Goal: Complete application form: Complete application form

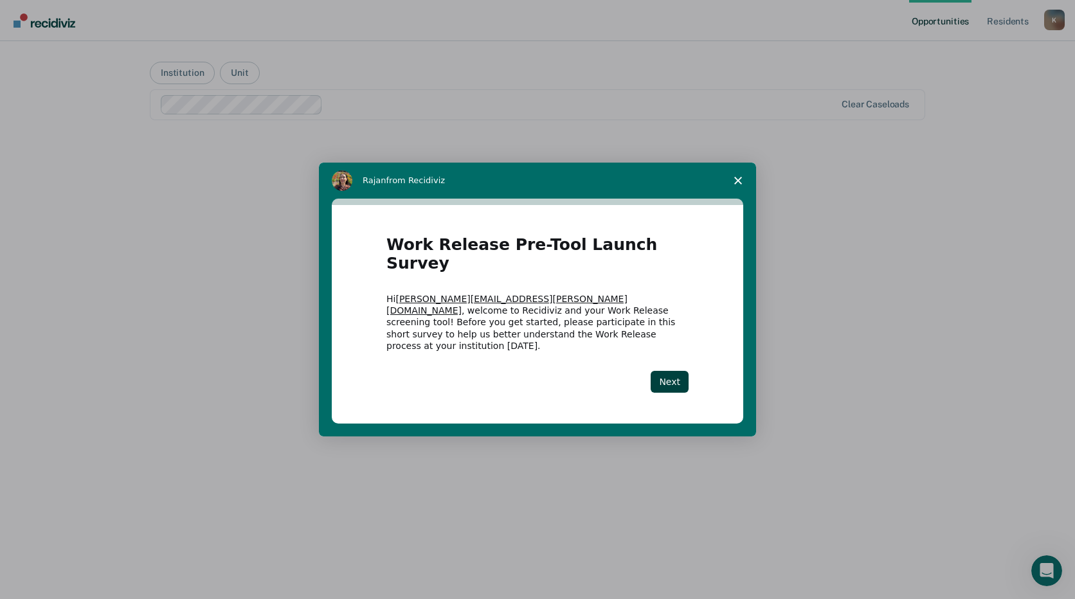
drag, startPoint x: 1018, startPoint y: 1, endPoint x: 246, endPoint y: 271, distance: 818.6
click at [246, 273] on div "Intercom messenger" at bounding box center [537, 299] width 1075 height 599
click at [670, 371] on button "Next" at bounding box center [670, 382] width 38 height 22
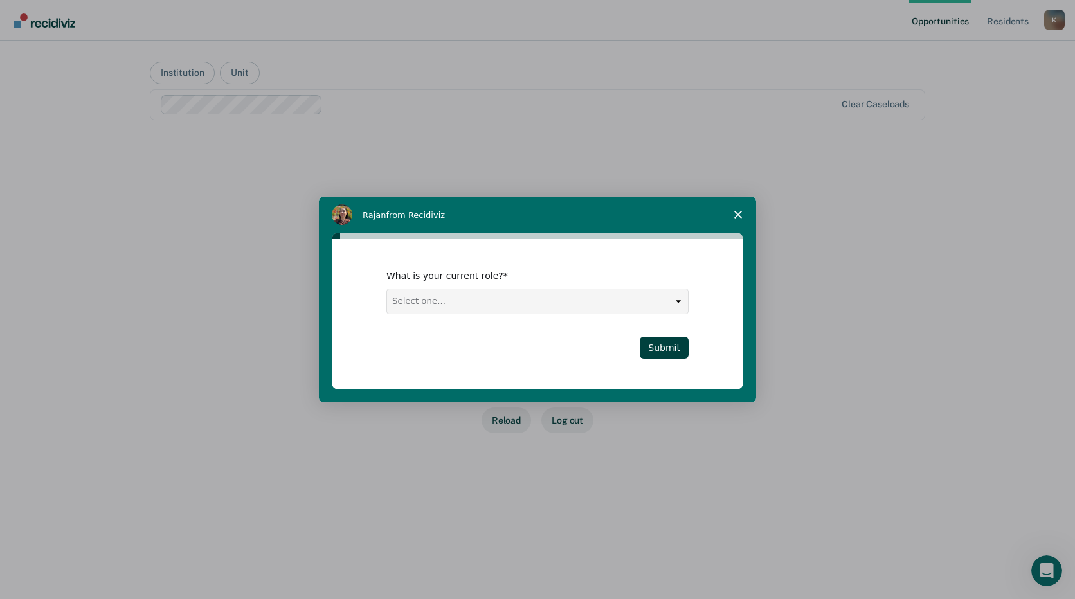
click at [469, 309] on select "Select one... Case Manager FUM Assistant [PERSON_NAME] [PERSON_NAME]" at bounding box center [537, 301] width 301 height 24
select select "FUM"
click at [387, 289] on select "Select one... Case Manager FUM Assistant [PERSON_NAME] [PERSON_NAME]" at bounding box center [537, 301] width 301 height 24
click at [667, 345] on button "Submit" at bounding box center [664, 348] width 49 height 22
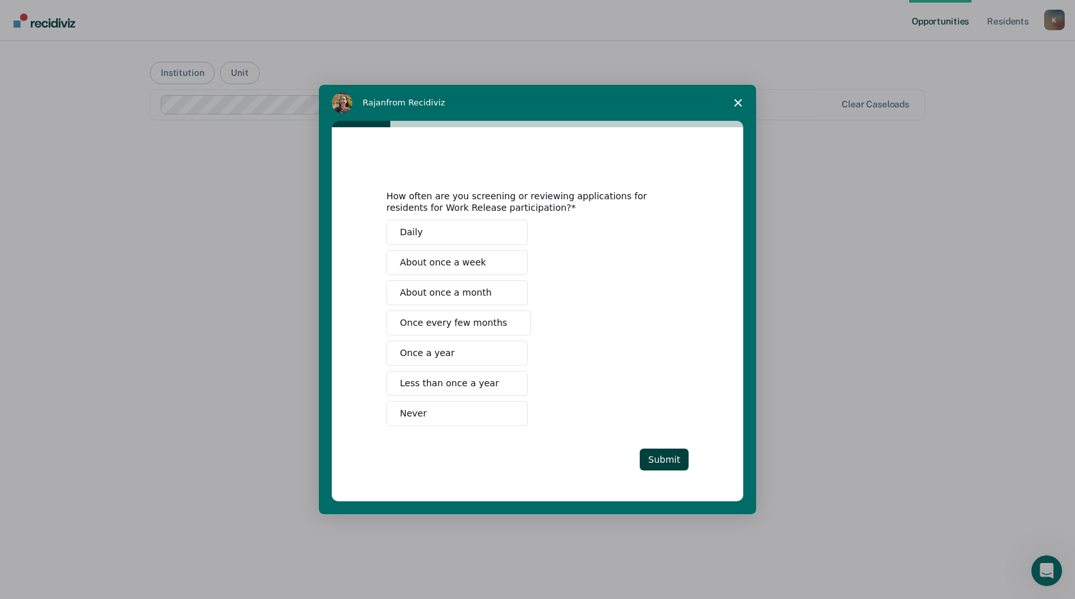
click at [425, 253] on button "About once a week" at bounding box center [456, 262] width 141 height 25
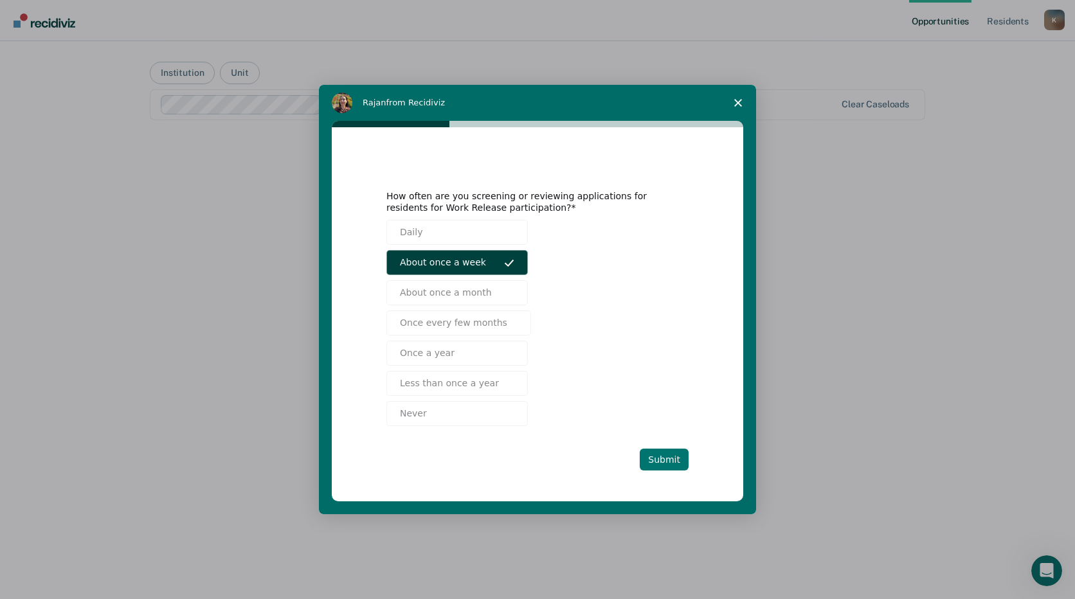
click at [673, 461] on button "Submit" at bounding box center [664, 460] width 49 height 22
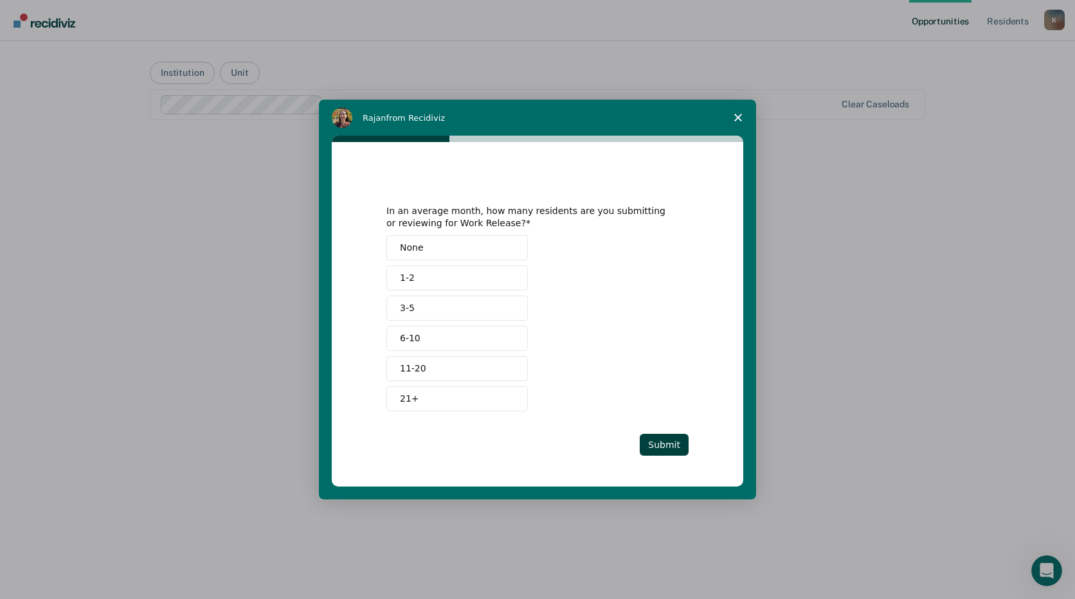
click at [412, 335] on span "6-10" at bounding box center [410, 339] width 21 height 14
click at [669, 439] on button "Submit" at bounding box center [664, 445] width 49 height 22
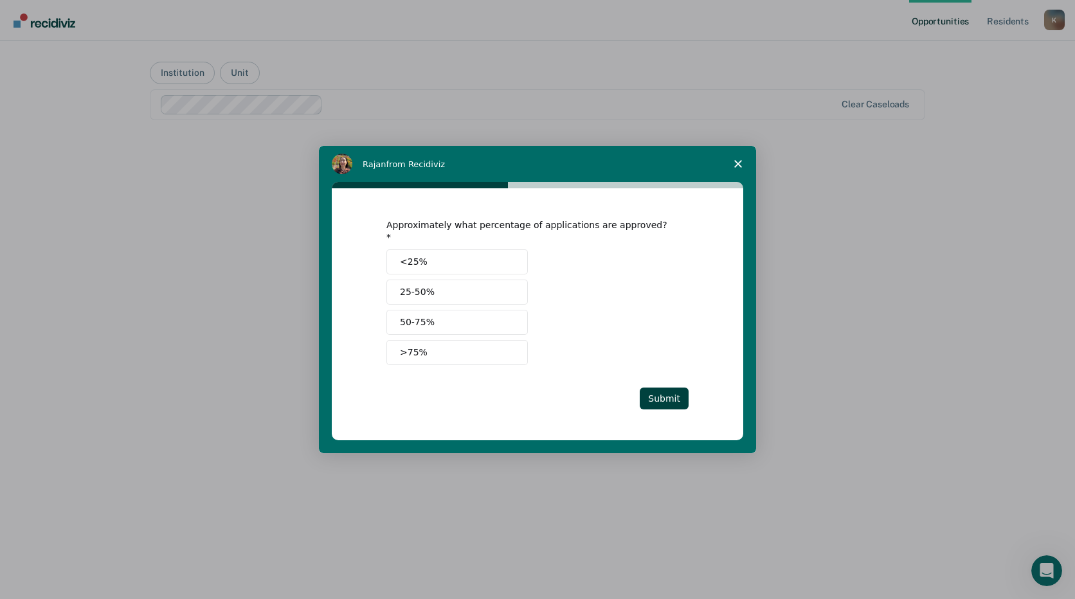
click at [416, 316] on span "50-75%" at bounding box center [417, 323] width 35 height 14
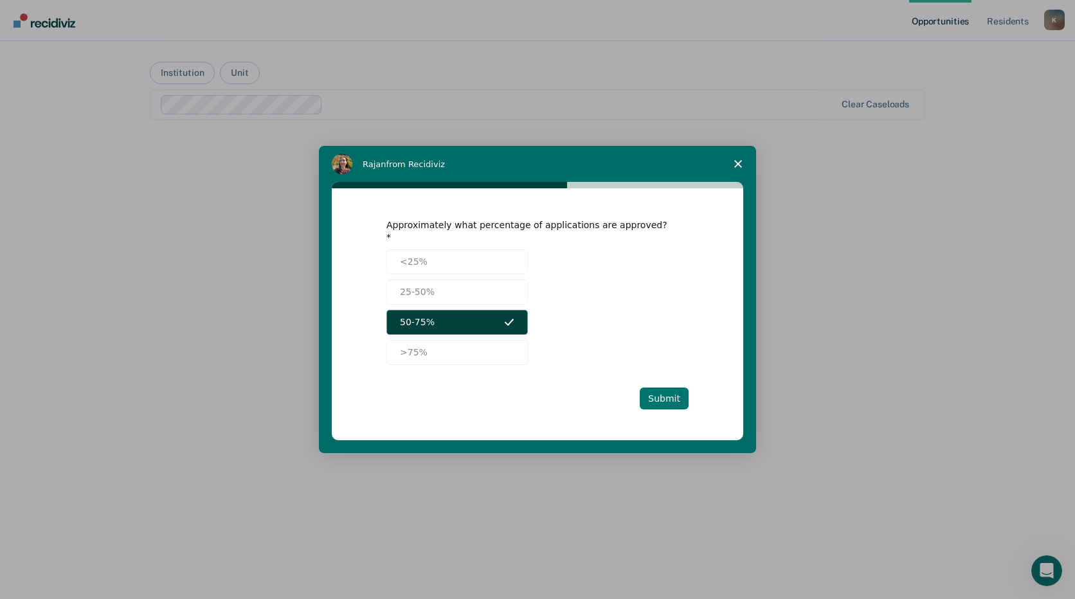
click at [665, 395] on button "Submit" at bounding box center [664, 399] width 49 height 22
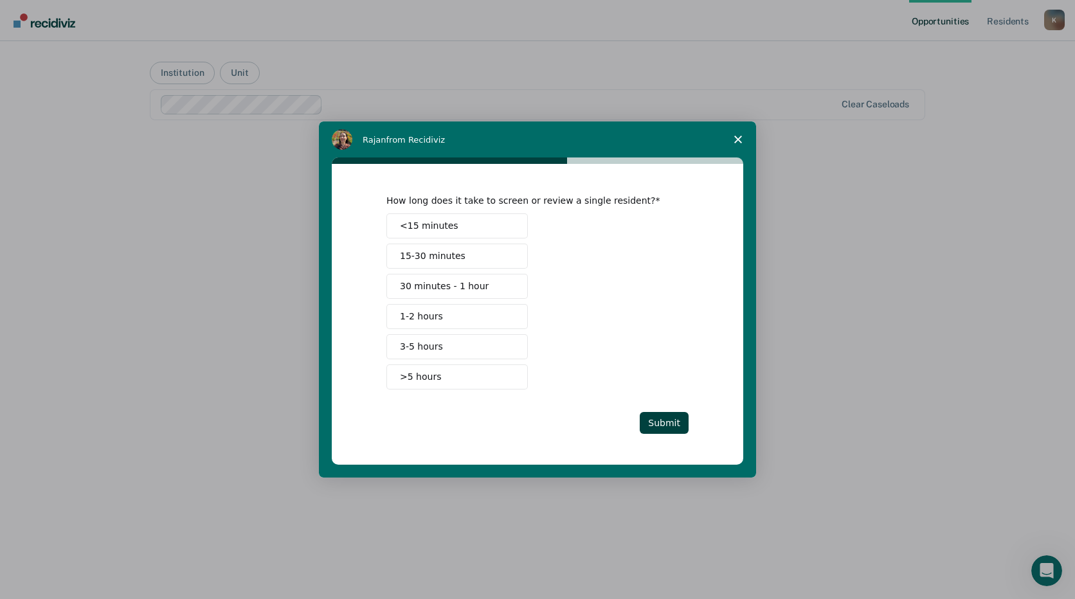
click at [406, 281] on span "30 minutes - 1 hour" at bounding box center [444, 287] width 89 height 14
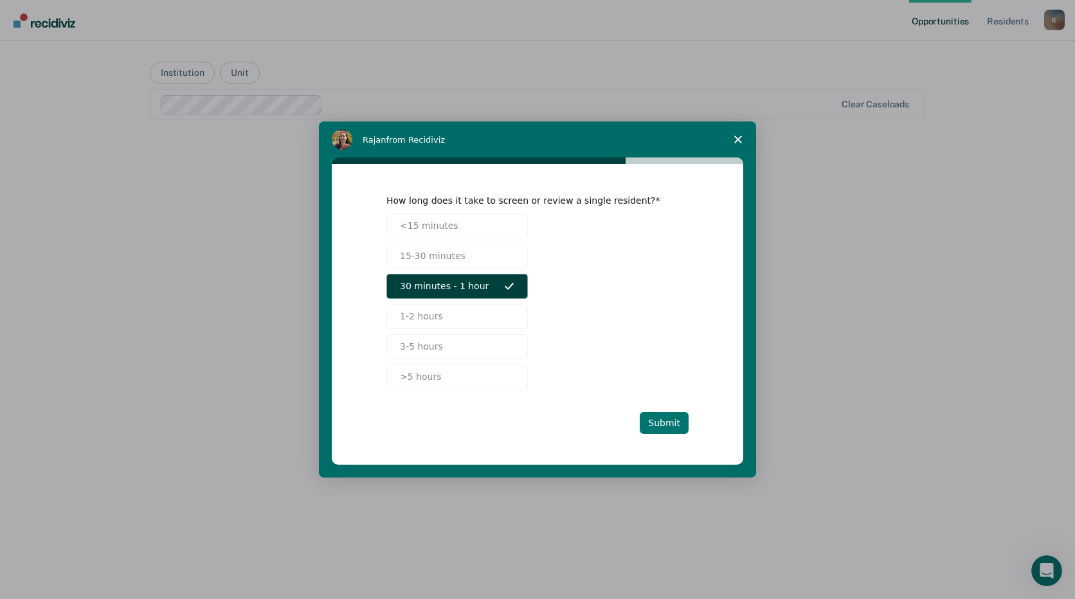
click at [664, 422] on button "Submit" at bounding box center [664, 423] width 49 height 22
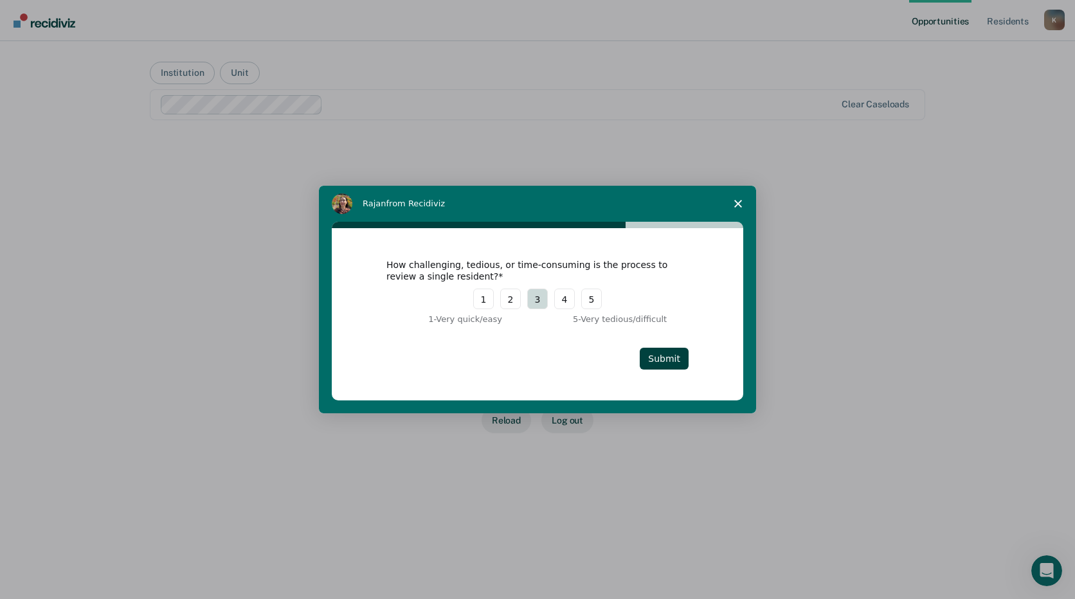
click at [534, 296] on button "3" at bounding box center [537, 299] width 21 height 21
click at [674, 359] on button "Submit" at bounding box center [664, 359] width 49 height 22
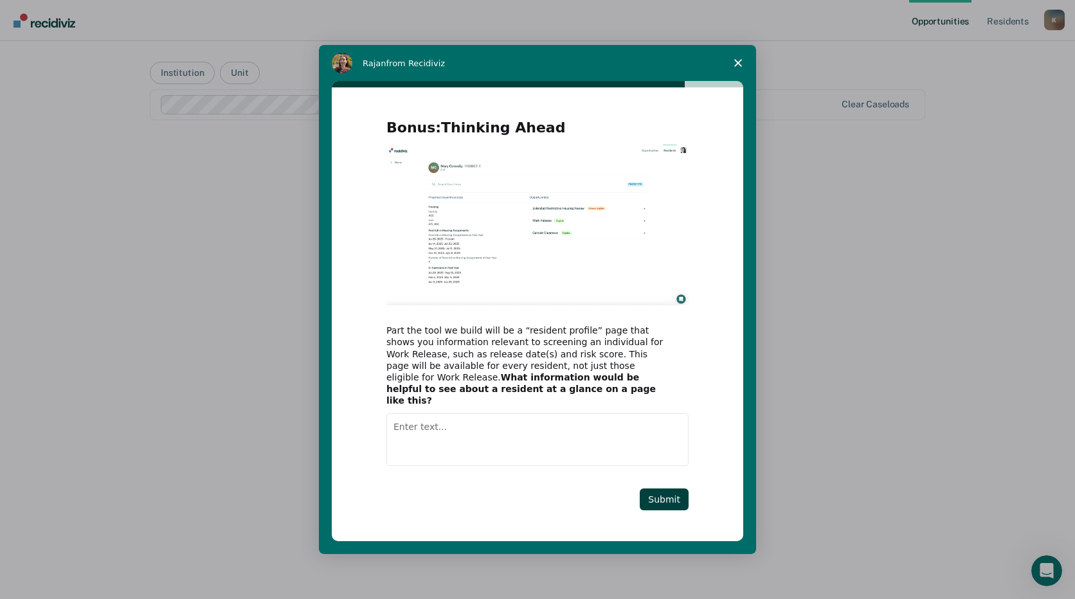
click at [469, 434] on textarea "Enter text..." at bounding box center [537, 439] width 302 height 53
type textarea "prior violent hx"
click at [655, 491] on button "Submit" at bounding box center [664, 500] width 49 height 22
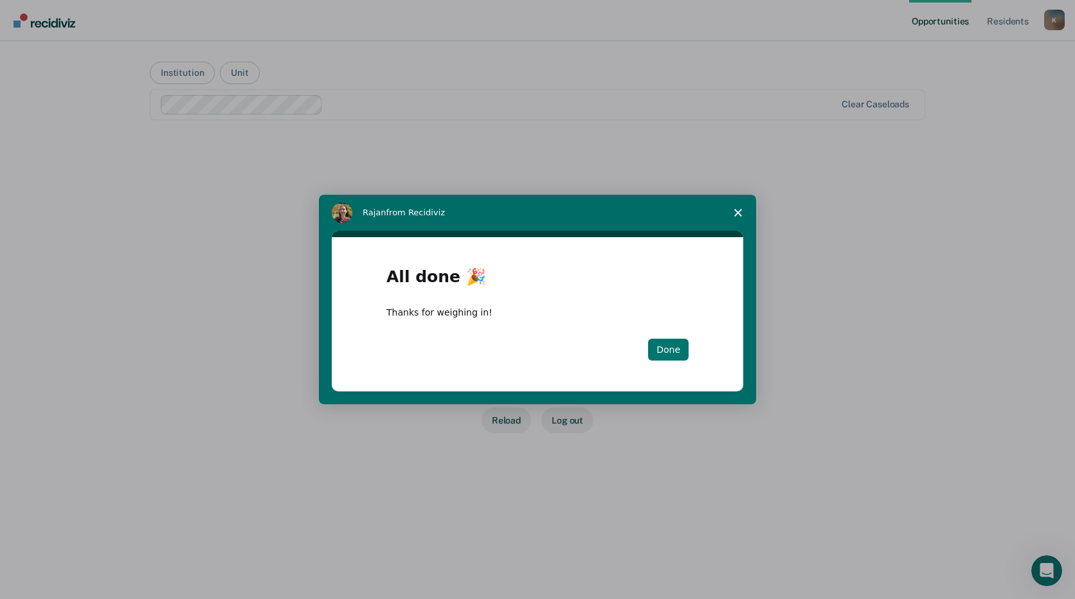
click at [665, 339] on button "Done" at bounding box center [668, 350] width 41 height 22
